Goal: Information Seeking & Learning: Learn about a topic

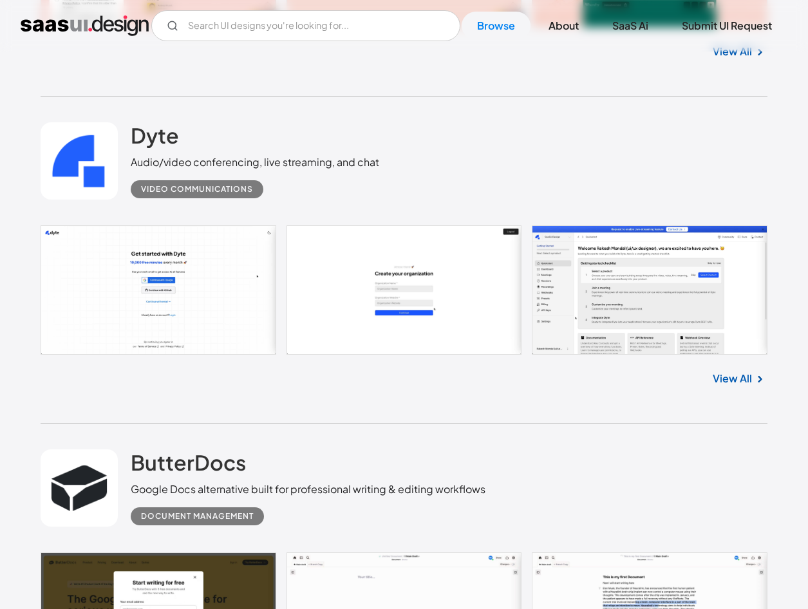
scroll to position [4445, 0]
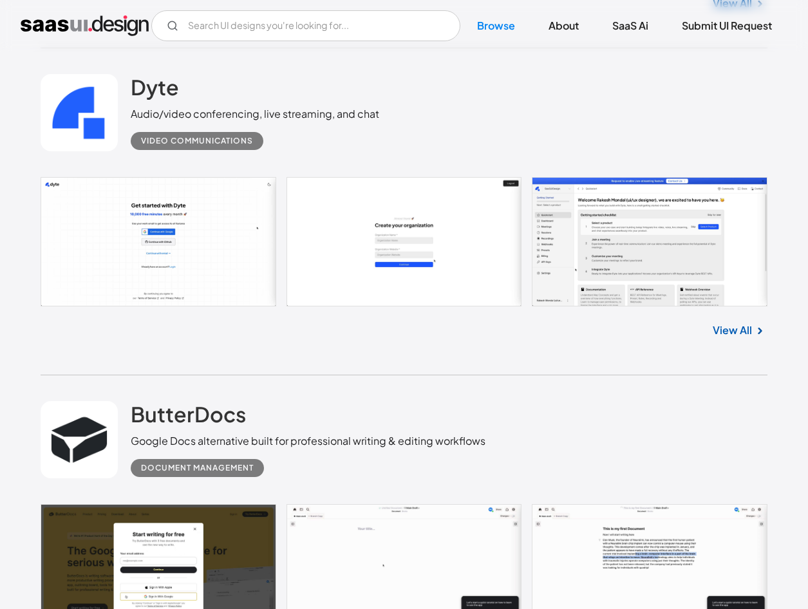
click at [457, 359] on div "Dyte Audio/video conferencing, live streaming, and chat Video Communications No…" at bounding box center [405, 211] width 728 height 327
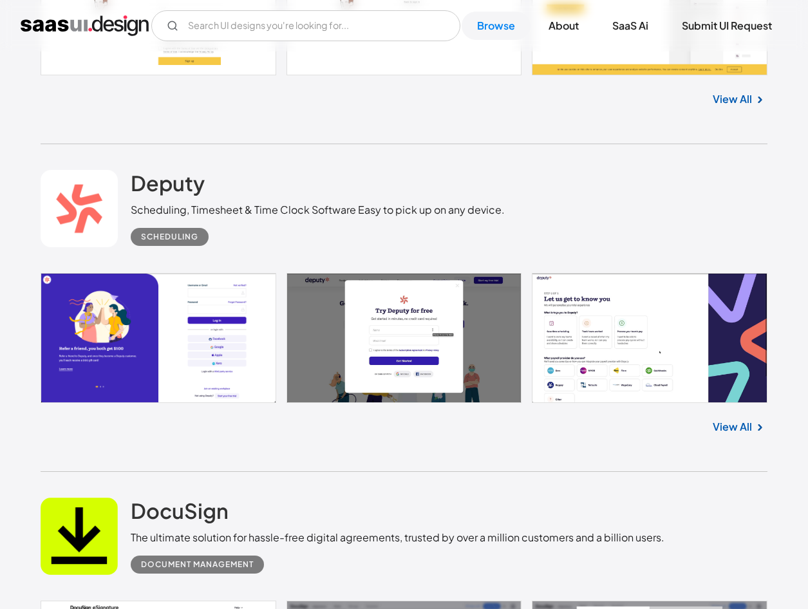
scroll to position [32590, 0]
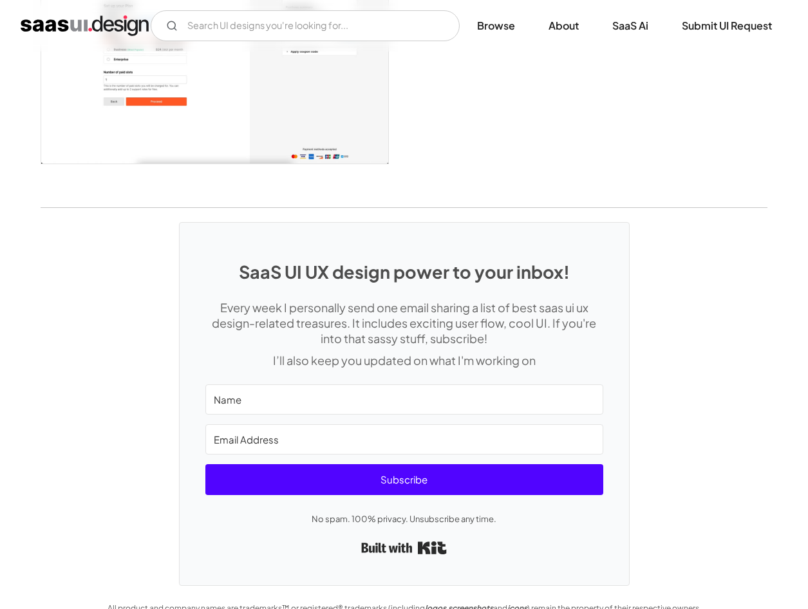
scroll to position [3224, 0]
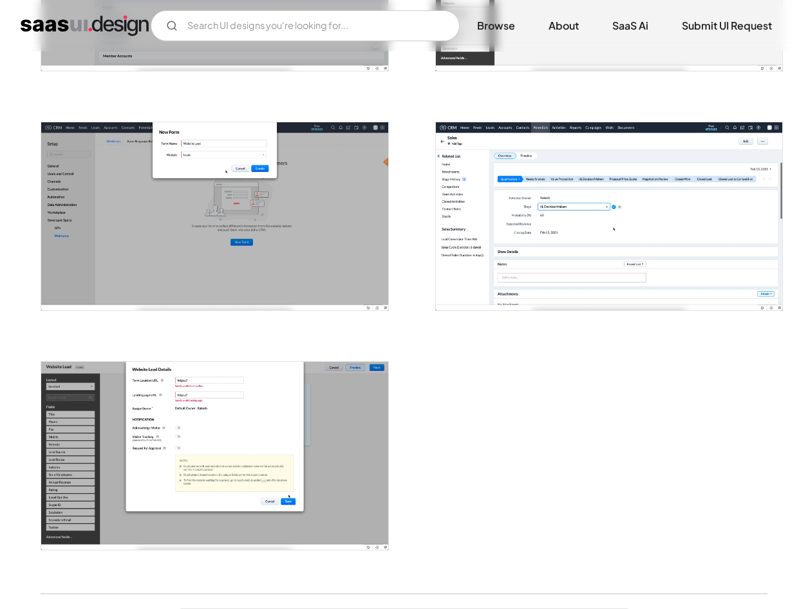
scroll to position [1482, 0]
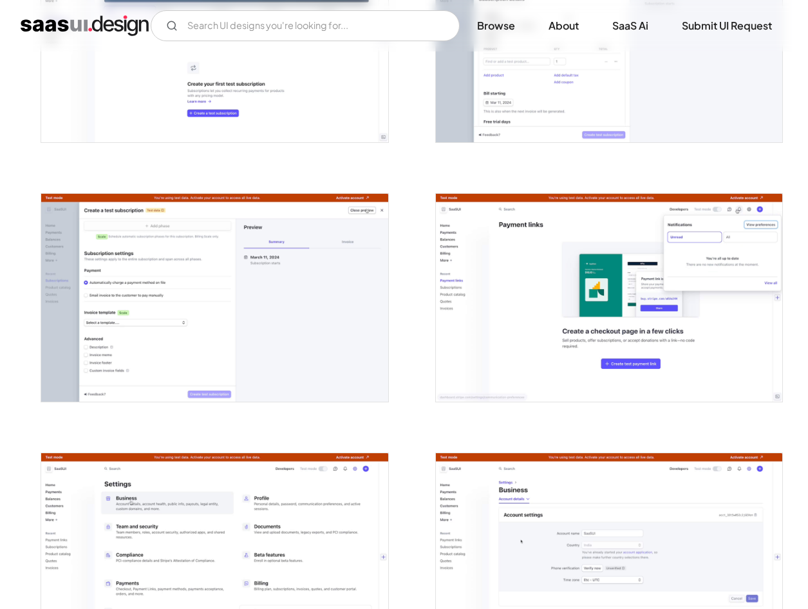
scroll to position [3221, 0]
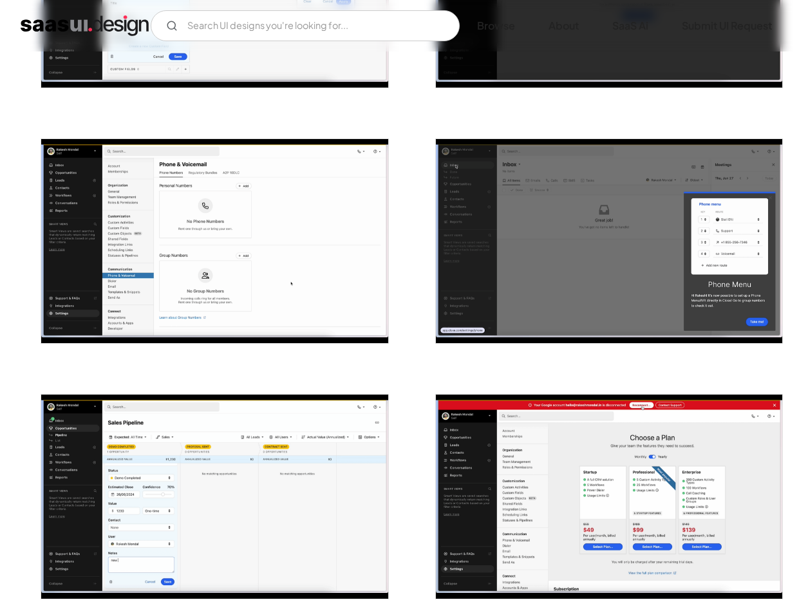
scroll to position [1739, 0]
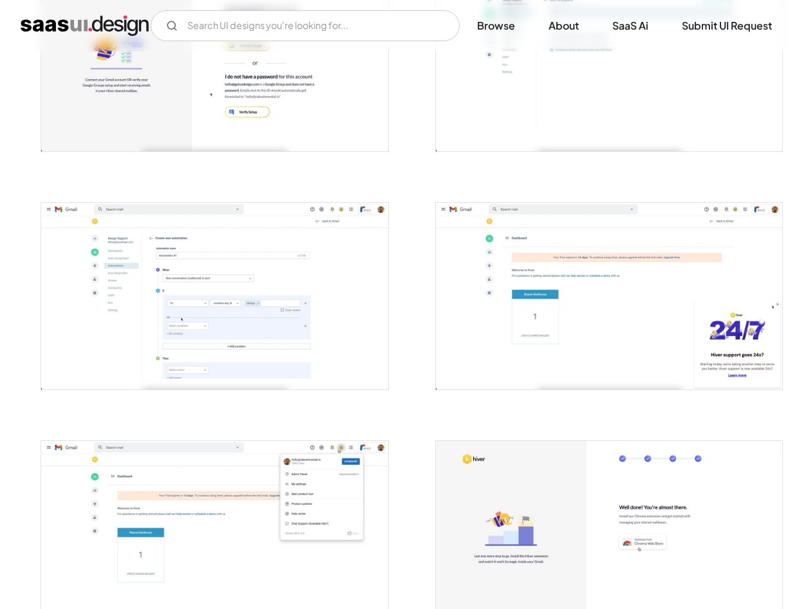
scroll to position [580, 0]
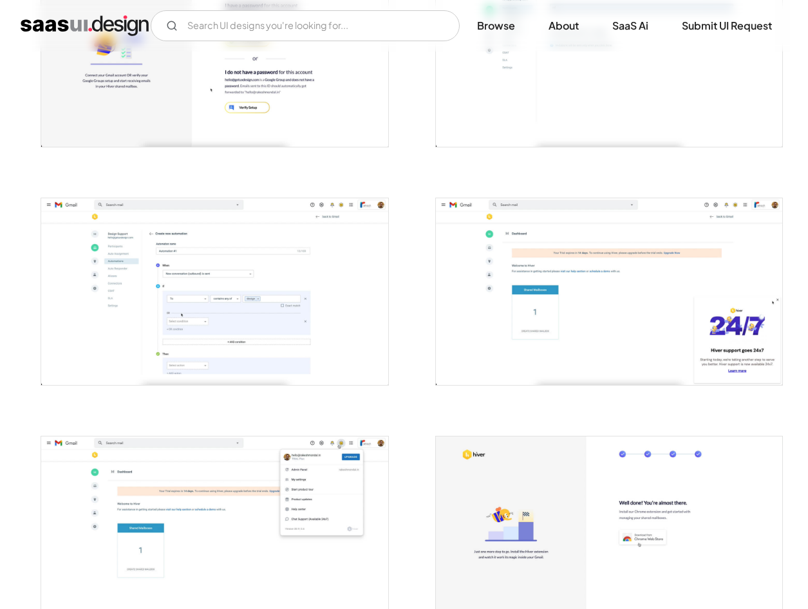
click at [282, 287] on img "open lightbox" at bounding box center [214, 291] width 347 height 187
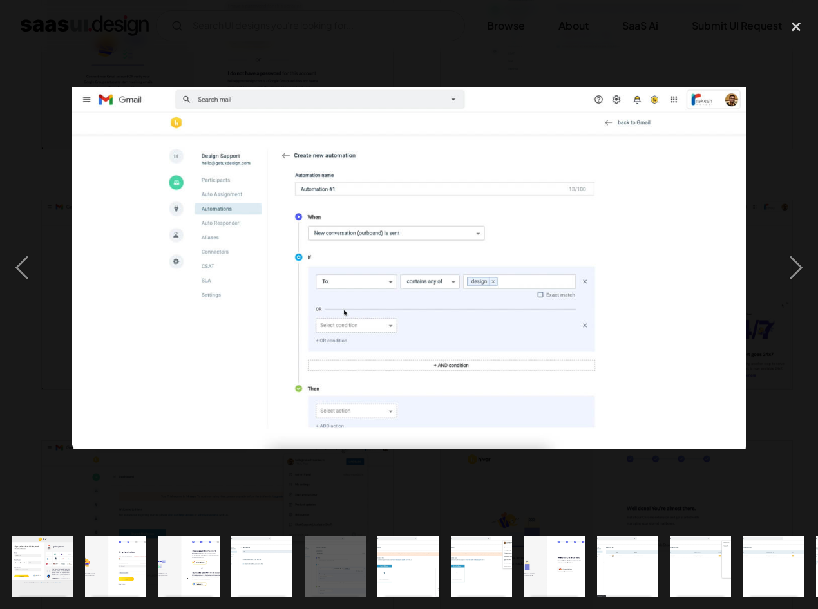
click at [459, 51] on div at bounding box center [409, 268] width 818 height 512
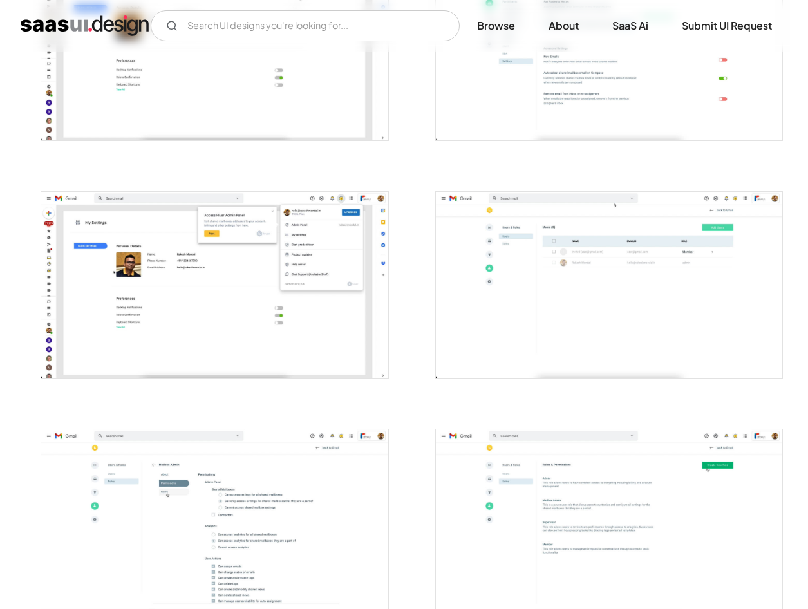
scroll to position [2641, 0]
